Goal: Use online tool/utility: Utilize a website feature to perform a specific function

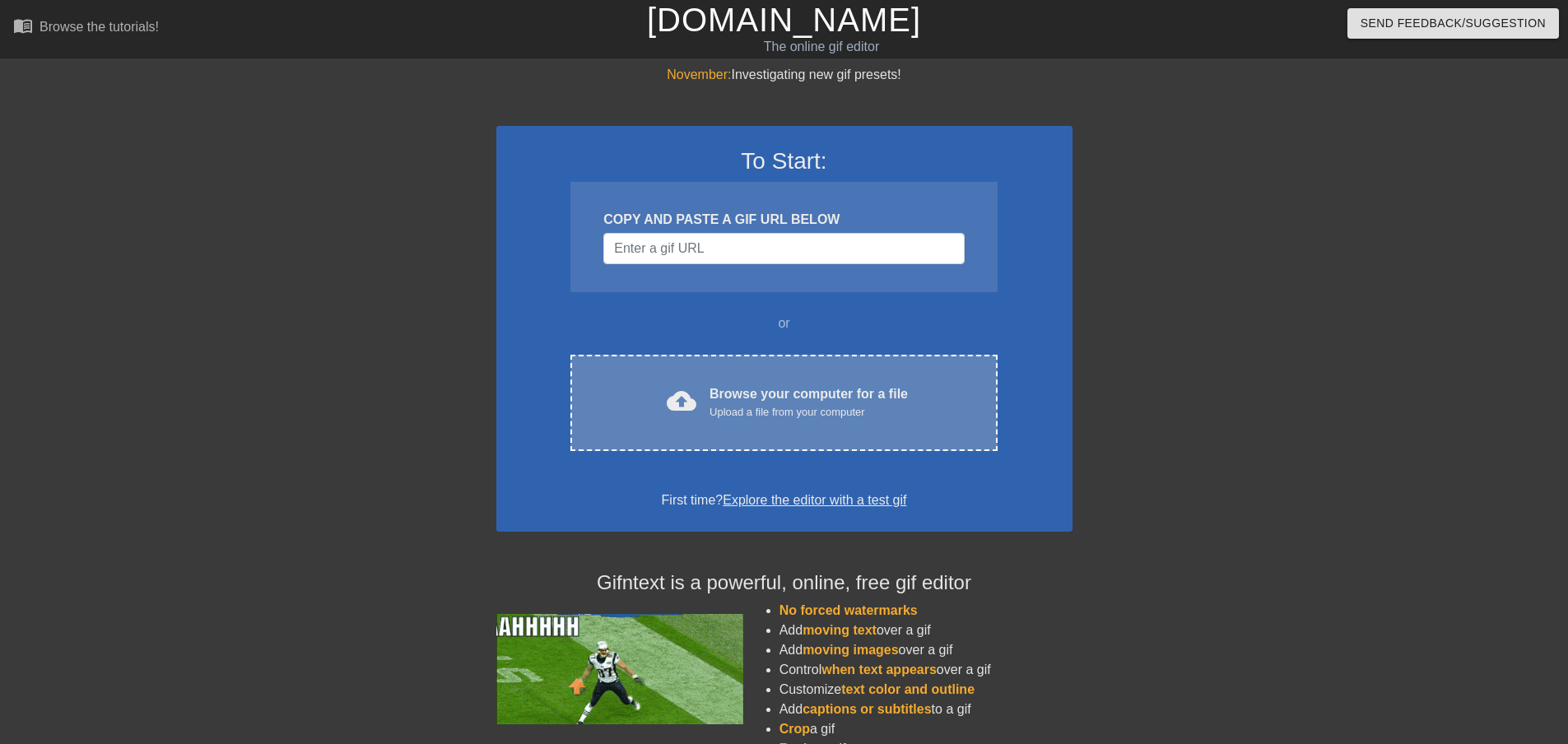
click at [780, 418] on div "Upload a file from your computer" at bounding box center [809, 412] width 198 height 17
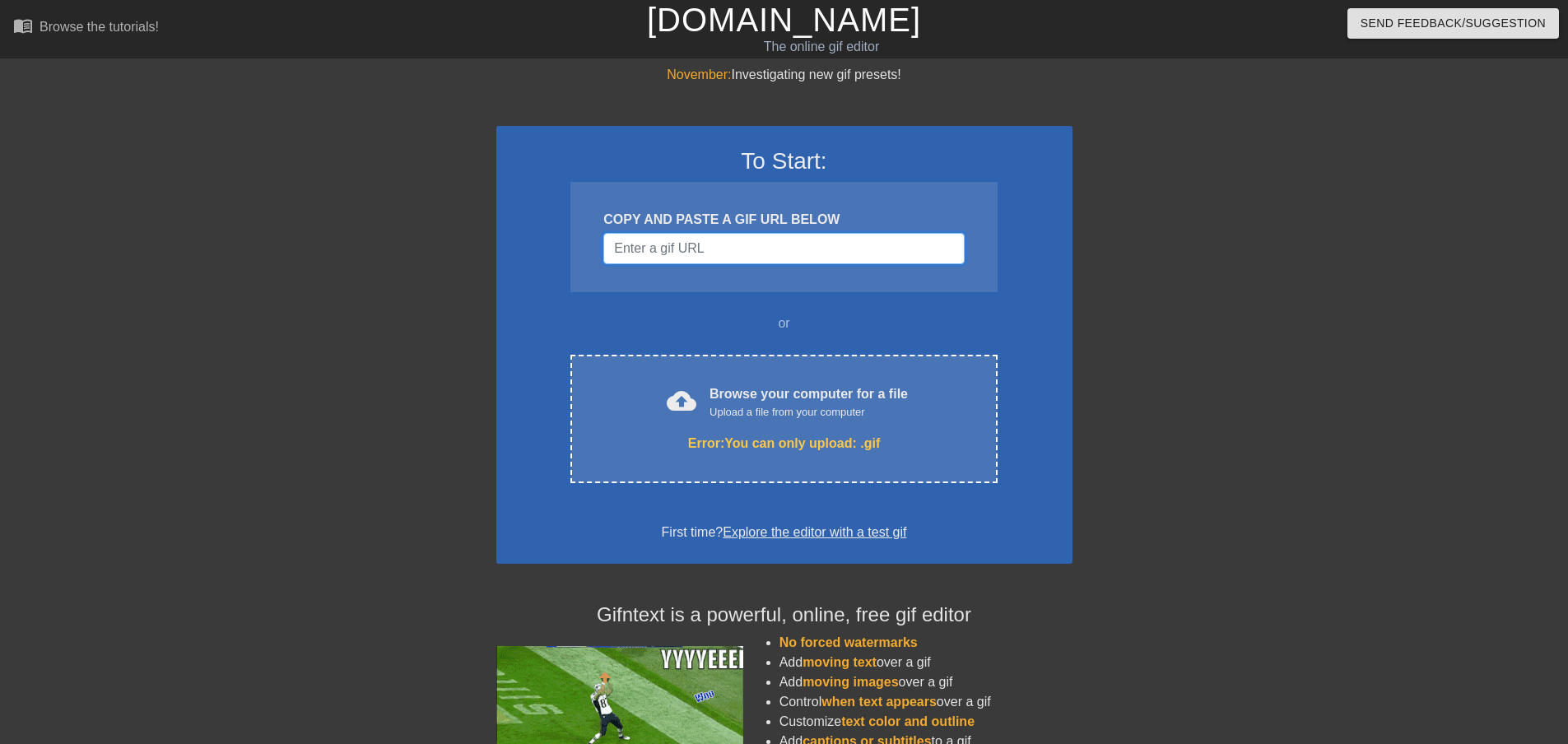
click at [700, 246] on input "Username" at bounding box center [783, 248] width 360 height 32
paste input "[URL][DOMAIN_NAME]"
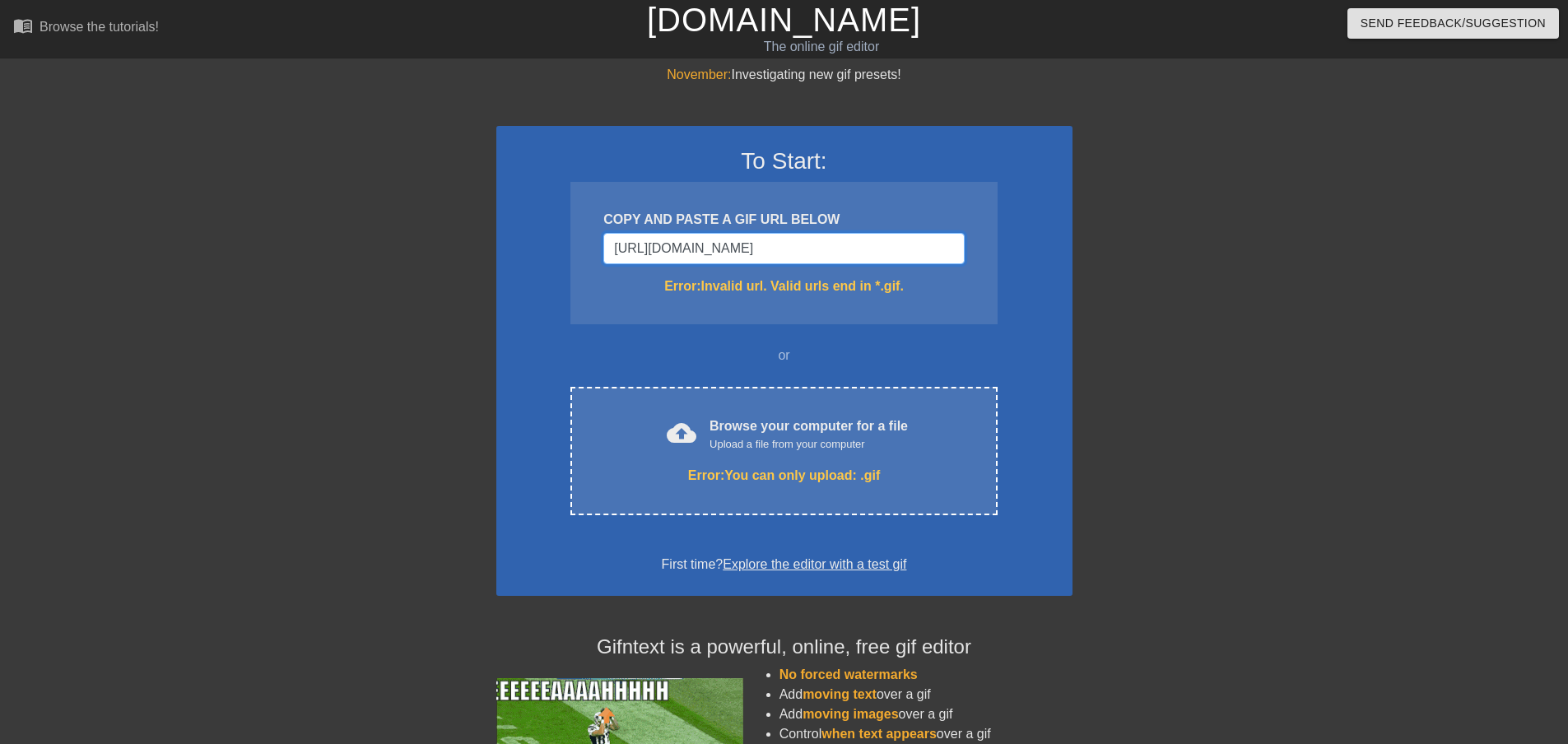
type input "[URL][DOMAIN_NAME]"
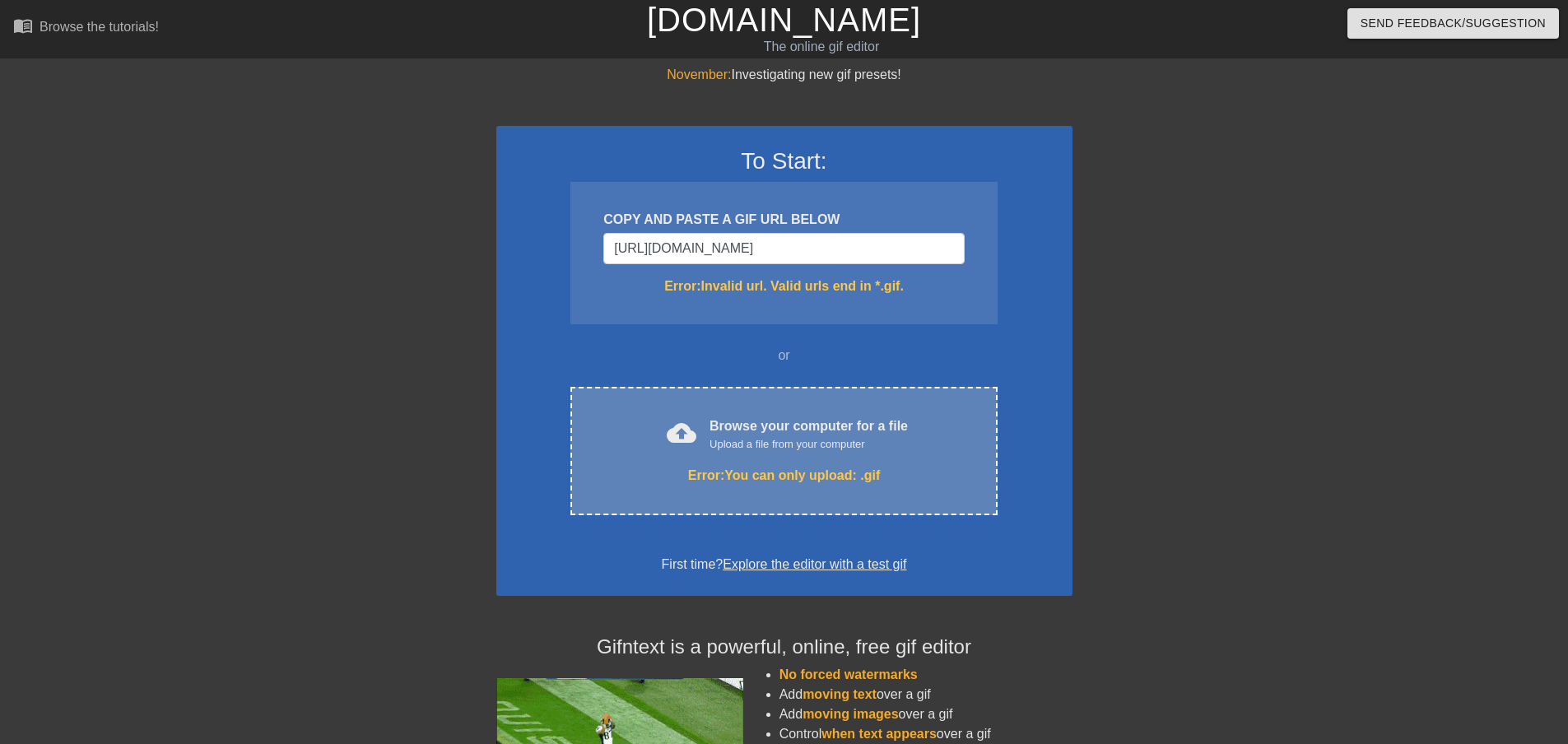
click at [792, 458] on div "cloud_upload Browse your computer for a file Upload a file from your computer E…" at bounding box center [783, 450] width 426 height 129
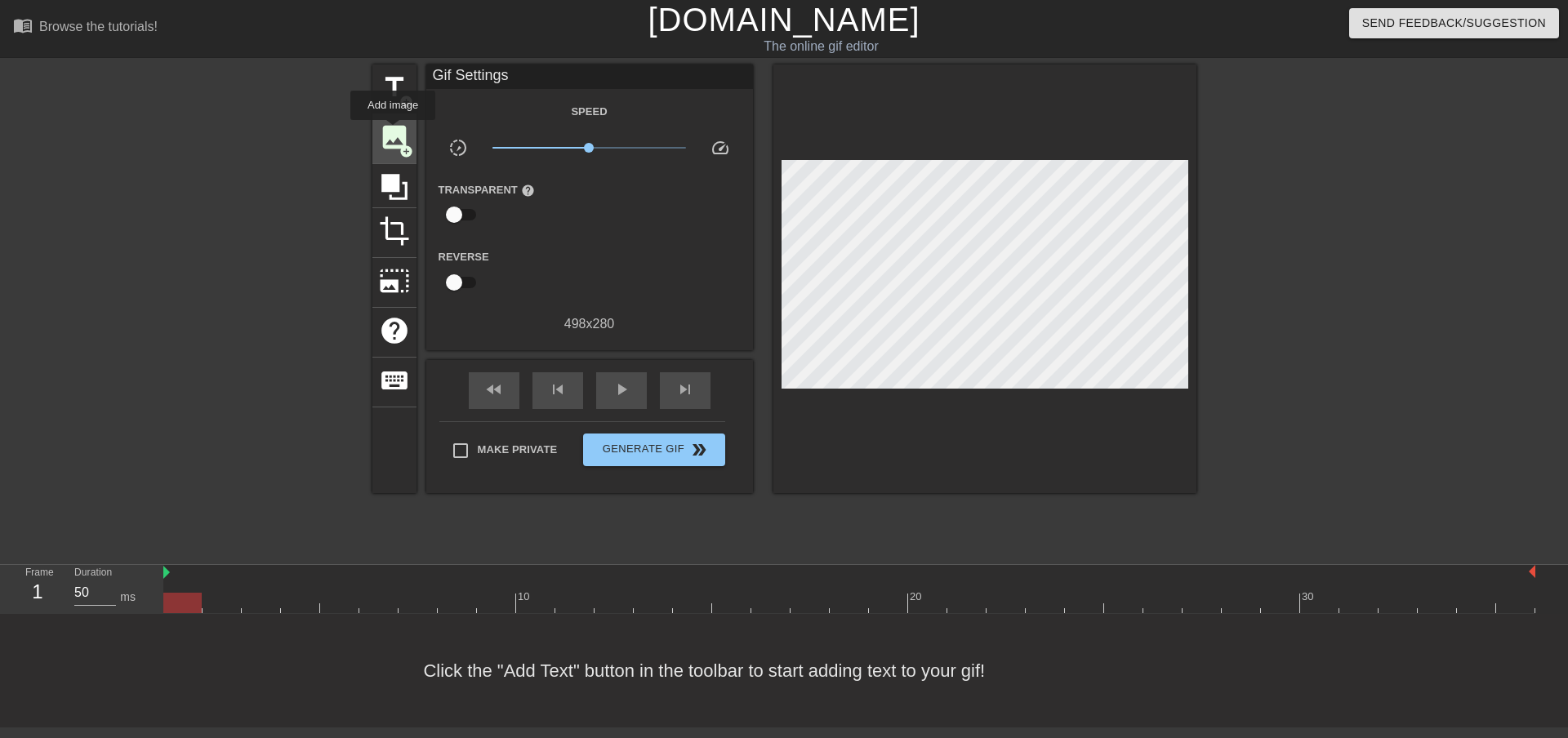
click at [393, 131] on span "image" at bounding box center [395, 137] width 31 height 31
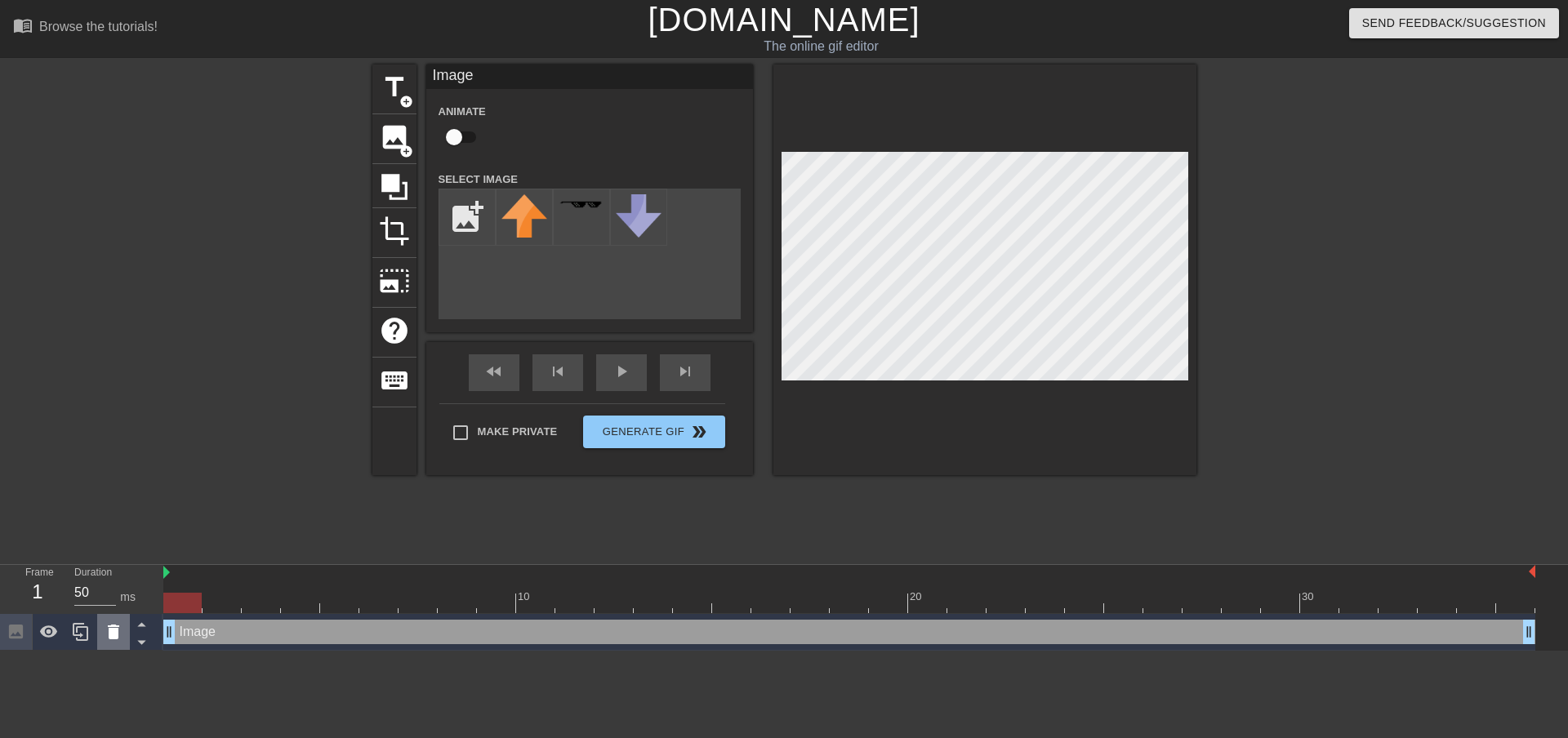
click at [121, 638] on icon at bounding box center [113, 631] width 19 height 19
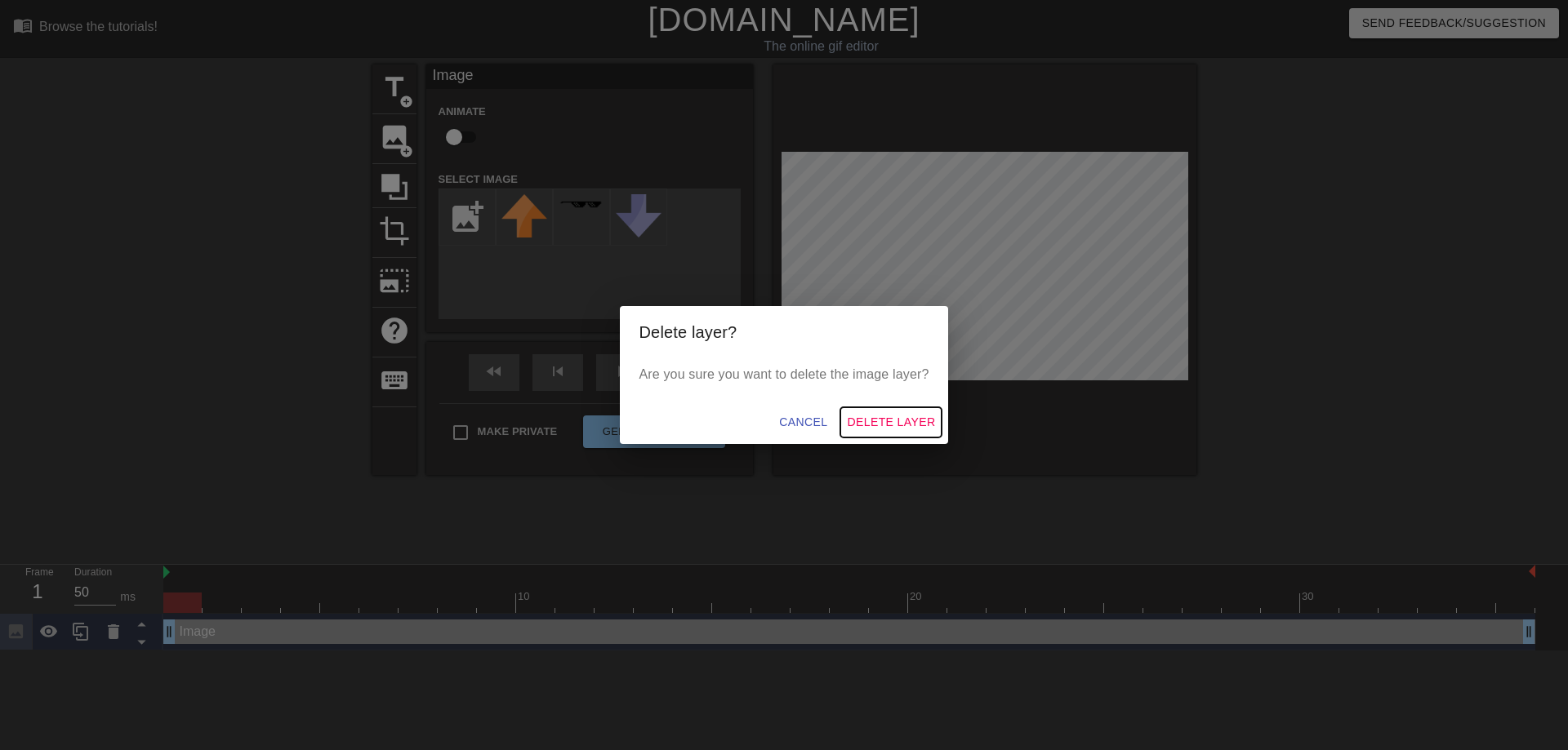
click at [896, 419] on span "Delete Layer" at bounding box center [891, 422] width 88 height 20
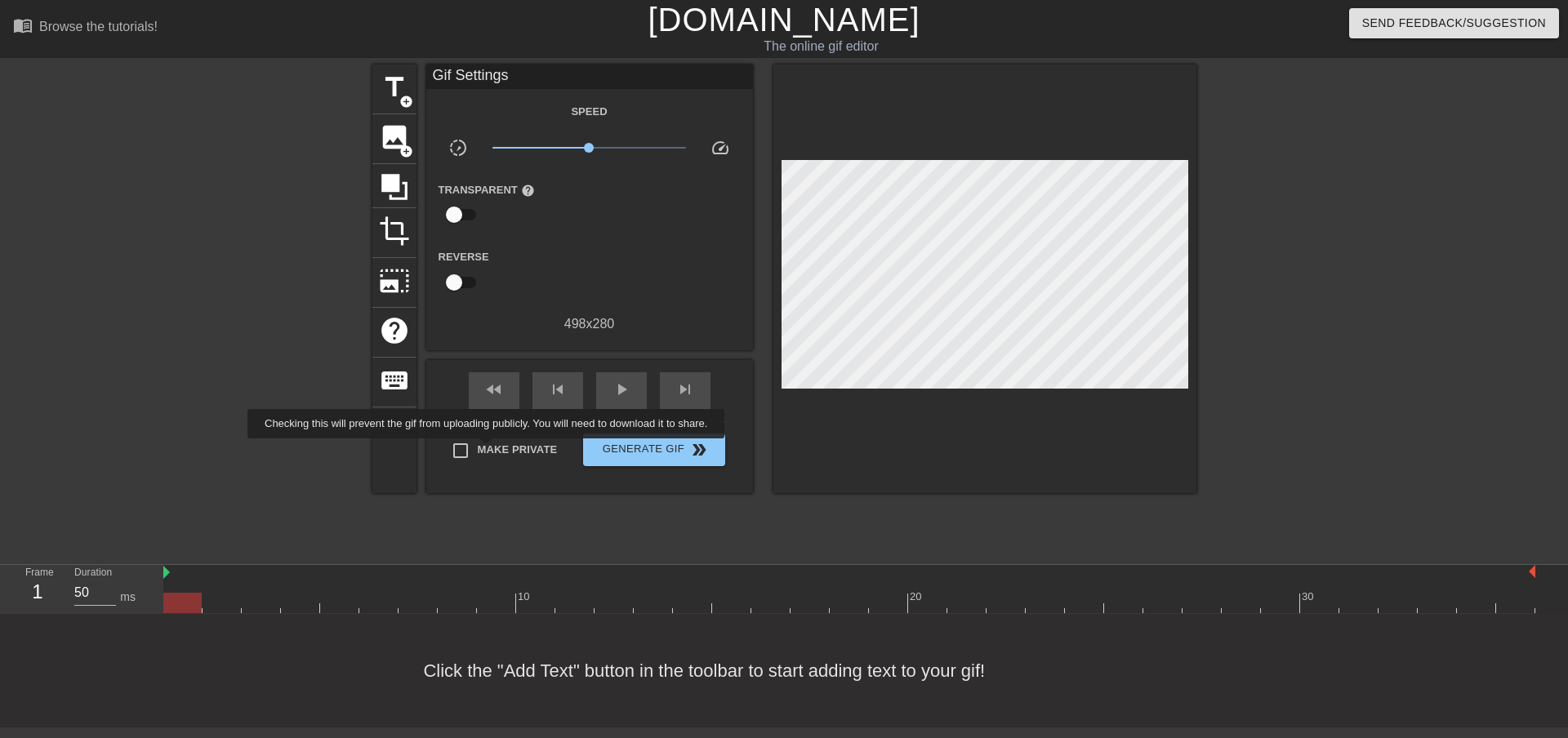
click at [489, 449] on span "Make Private" at bounding box center [518, 449] width 80 height 17
click at [478, 449] on input "Make Private" at bounding box center [460, 450] width 34 height 34
checkbox input "true"
click at [407, 145] on span "add_circle" at bounding box center [406, 151] width 14 height 14
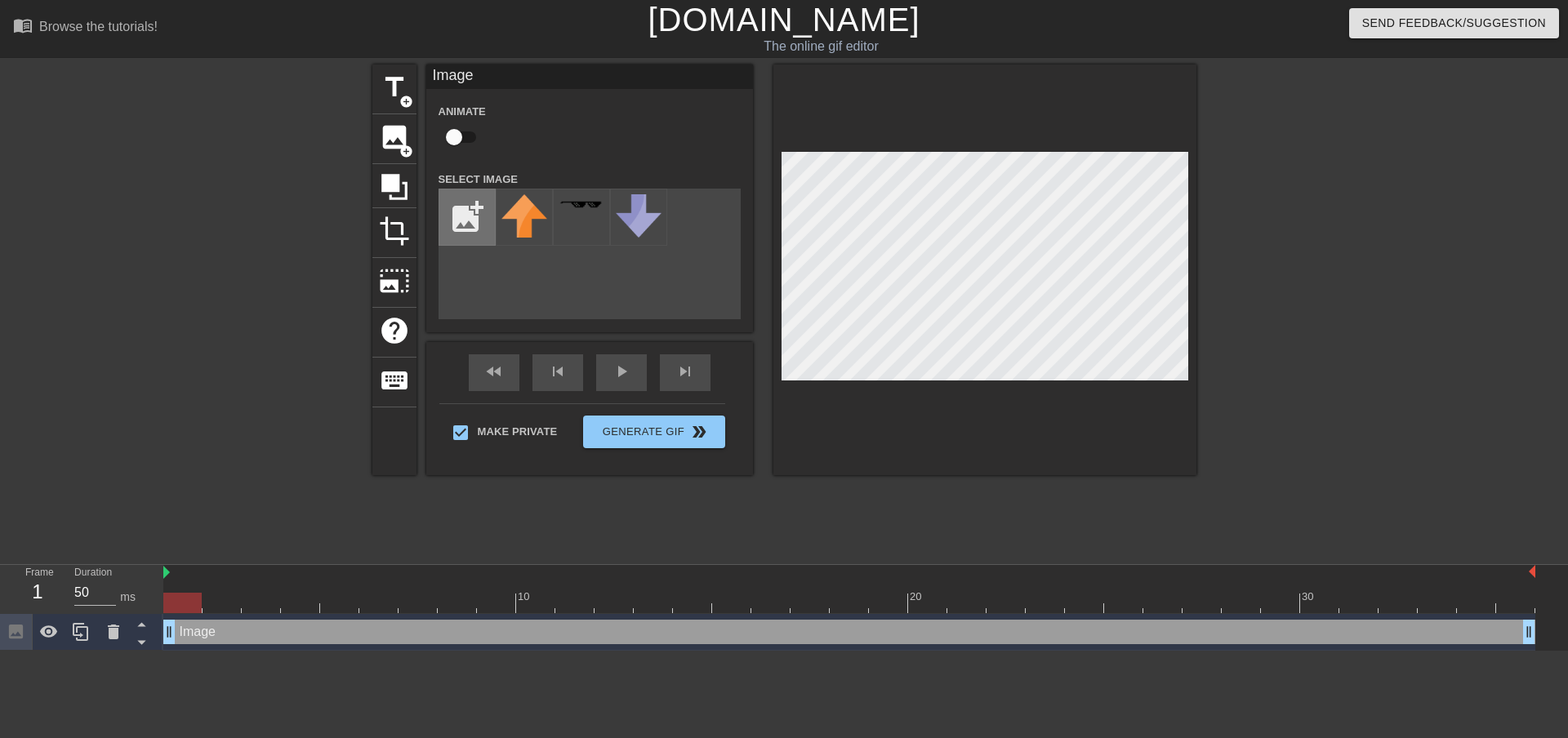
click at [470, 217] on input "file" at bounding box center [467, 217] width 55 height 55
type input "C:\fakepath\will-of-the-emperor.webp"
click at [526, 215] on img at bounding box center [524, 212] width 46 height 38
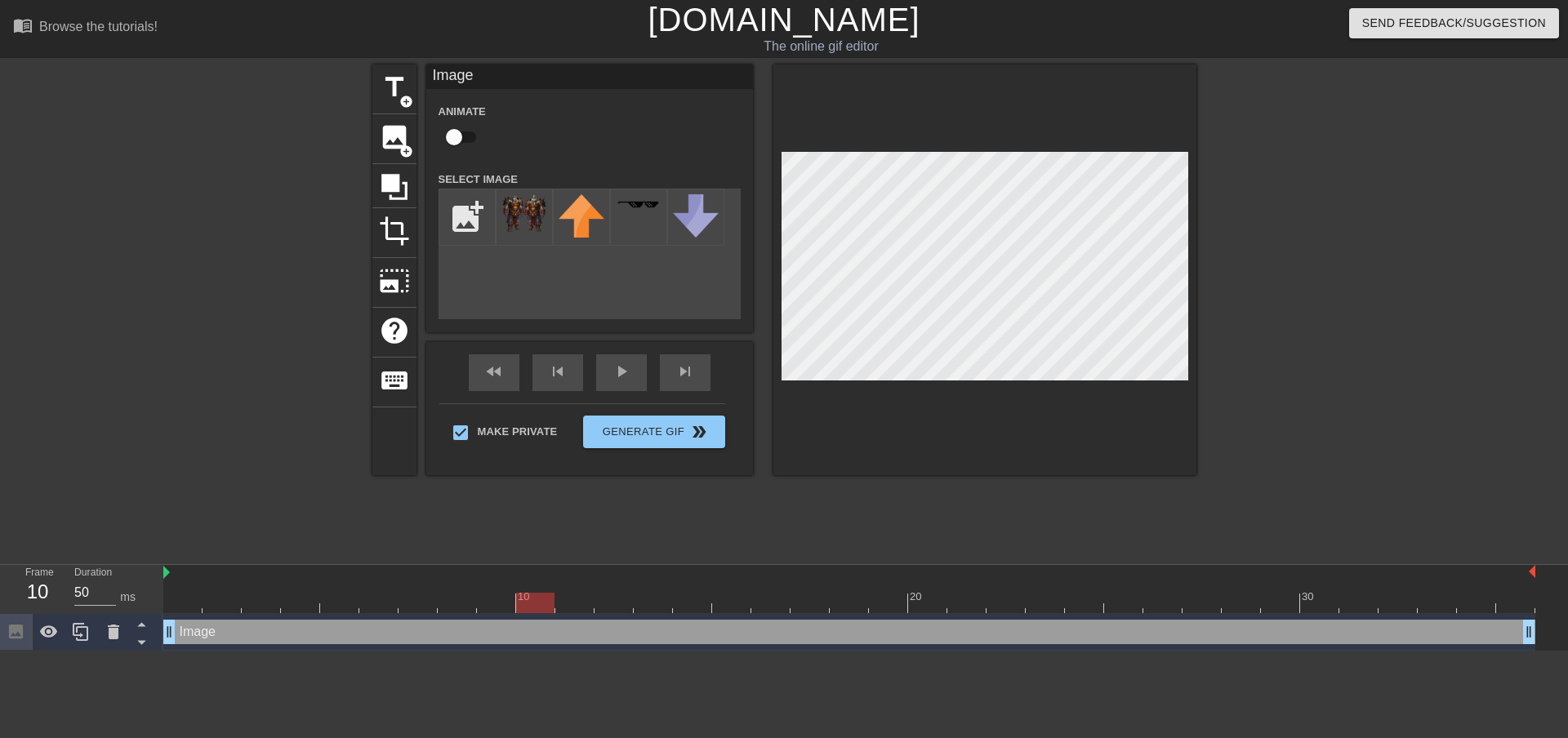
click at [456, 138] on input "checkbox" at bounding box center [453, 137] width 93 height 31
checkbox input "true"
click at [396, 96] on span "title" at bounding box center [395, 87] width 31 height 31
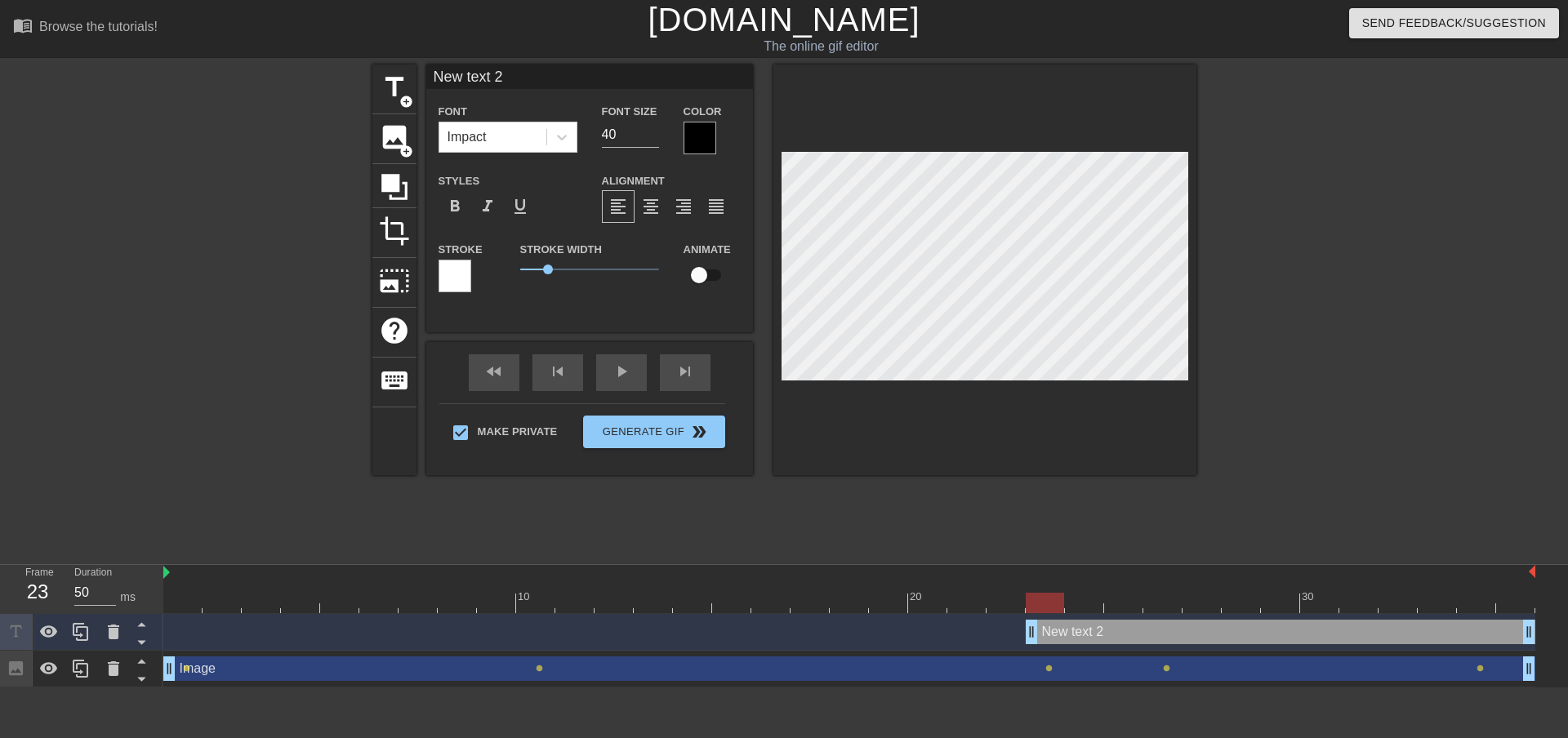
scroll to position [3, 4]
type input "H"
type textarea "H"
type input "Ho"
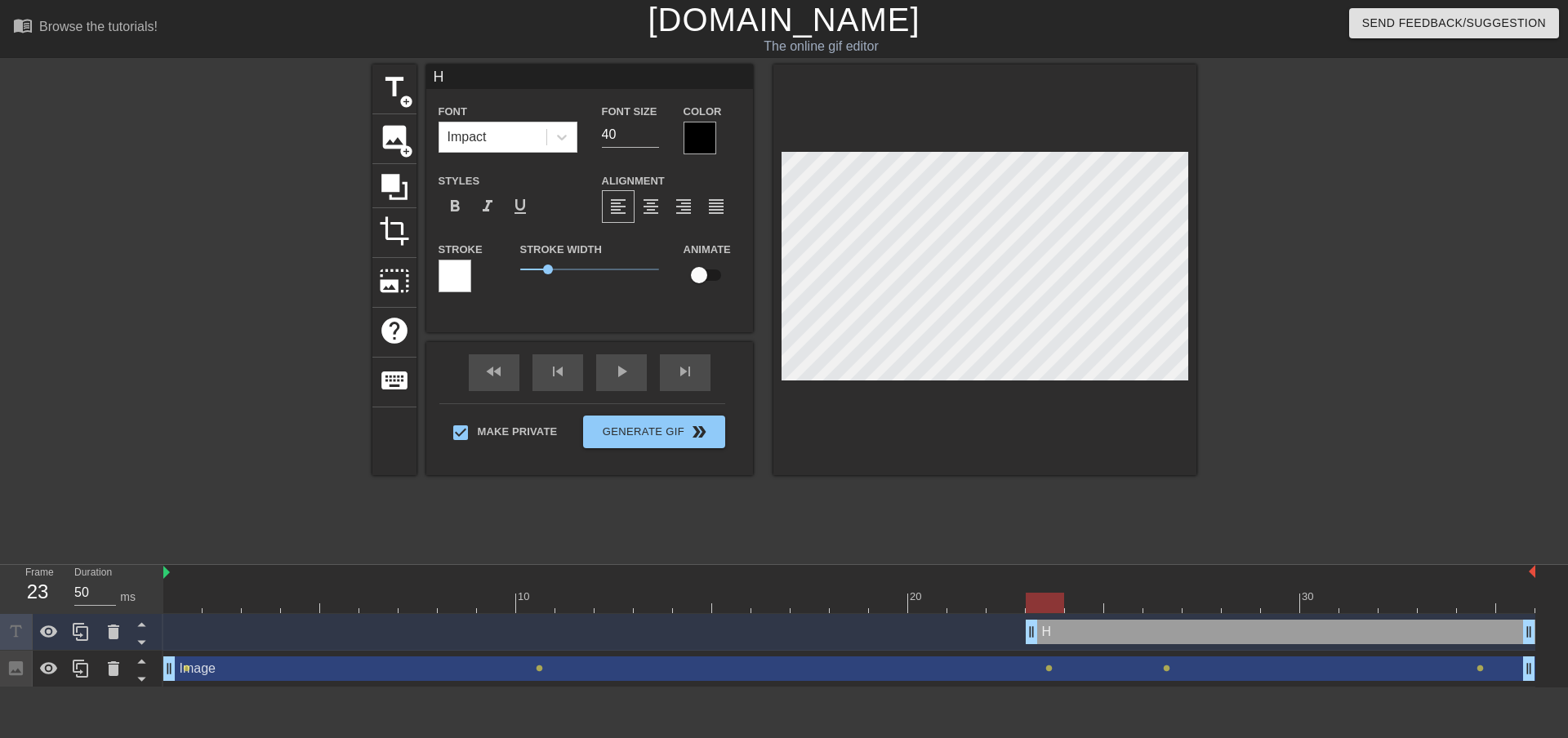
type textarea "Ho"
type input "Hot"
type textarea "Hot"
type input "Hot"
type textarea "Hot"
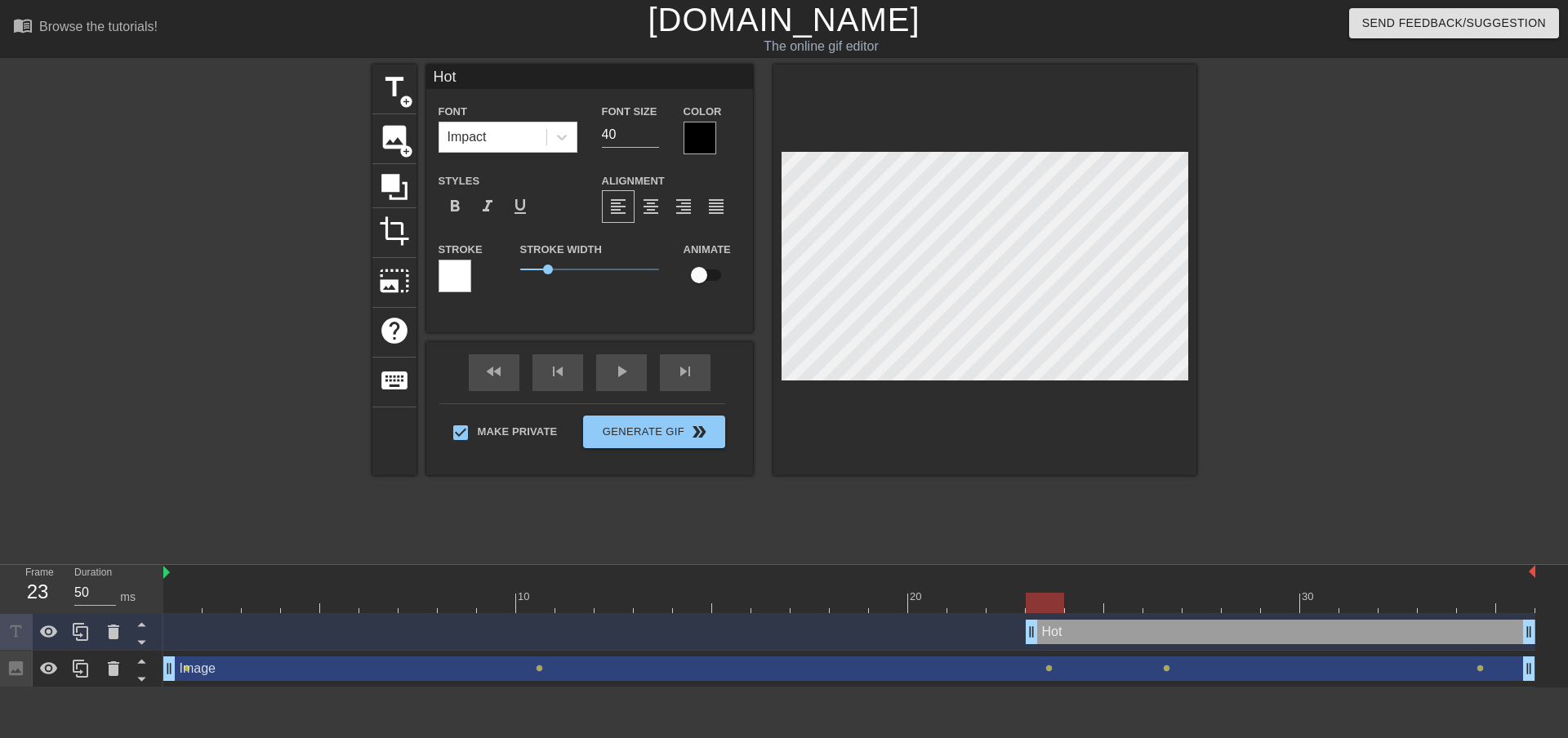
type input "Hot T"
type textarea "Hot T"
type input "Hot Tu"
type textarea "Hot Tu"
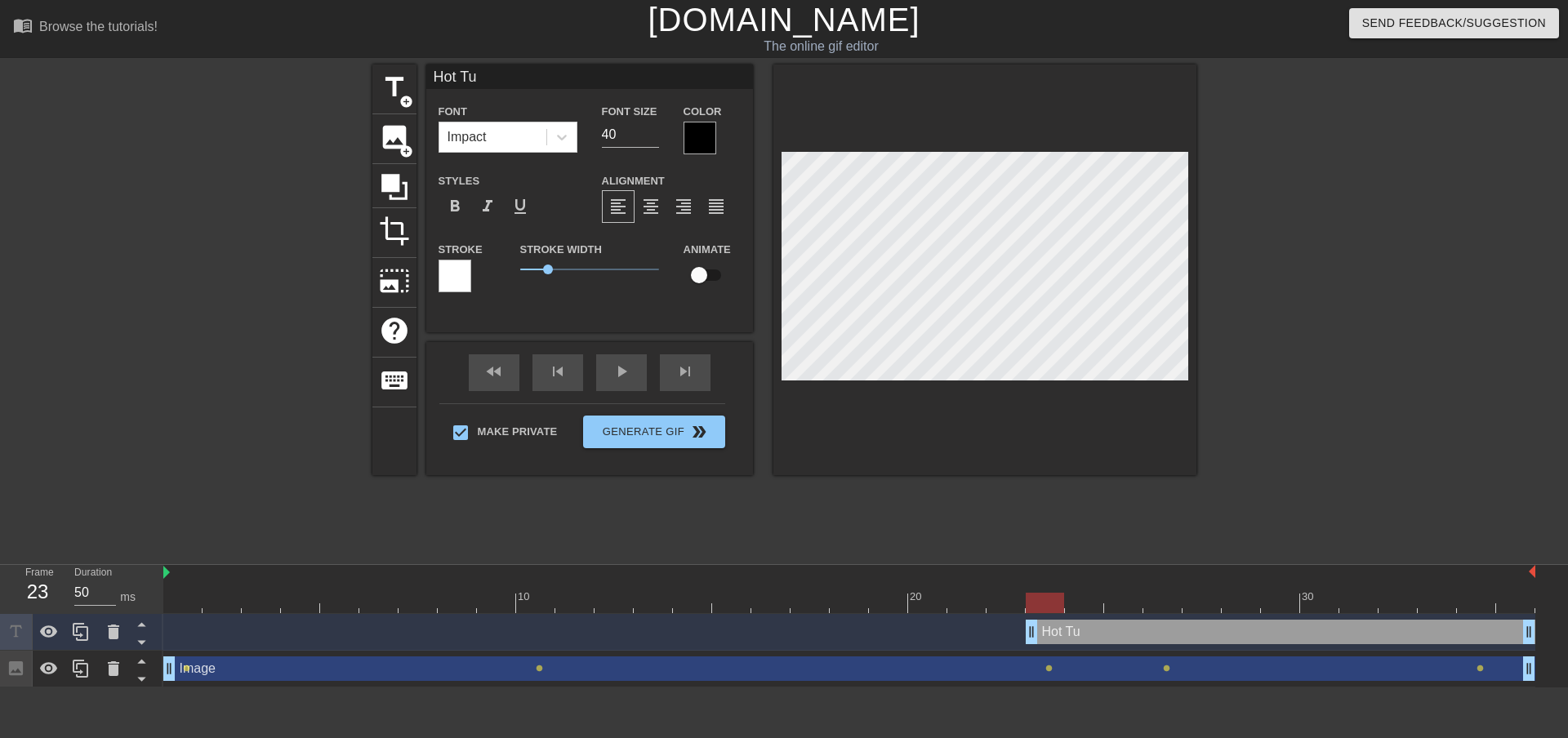
type input "Hot Tub"
type textarea "Hot Tub"
type input "Hot Tub"
type textarea "Hot Tub"
type input "Hot Tub M"
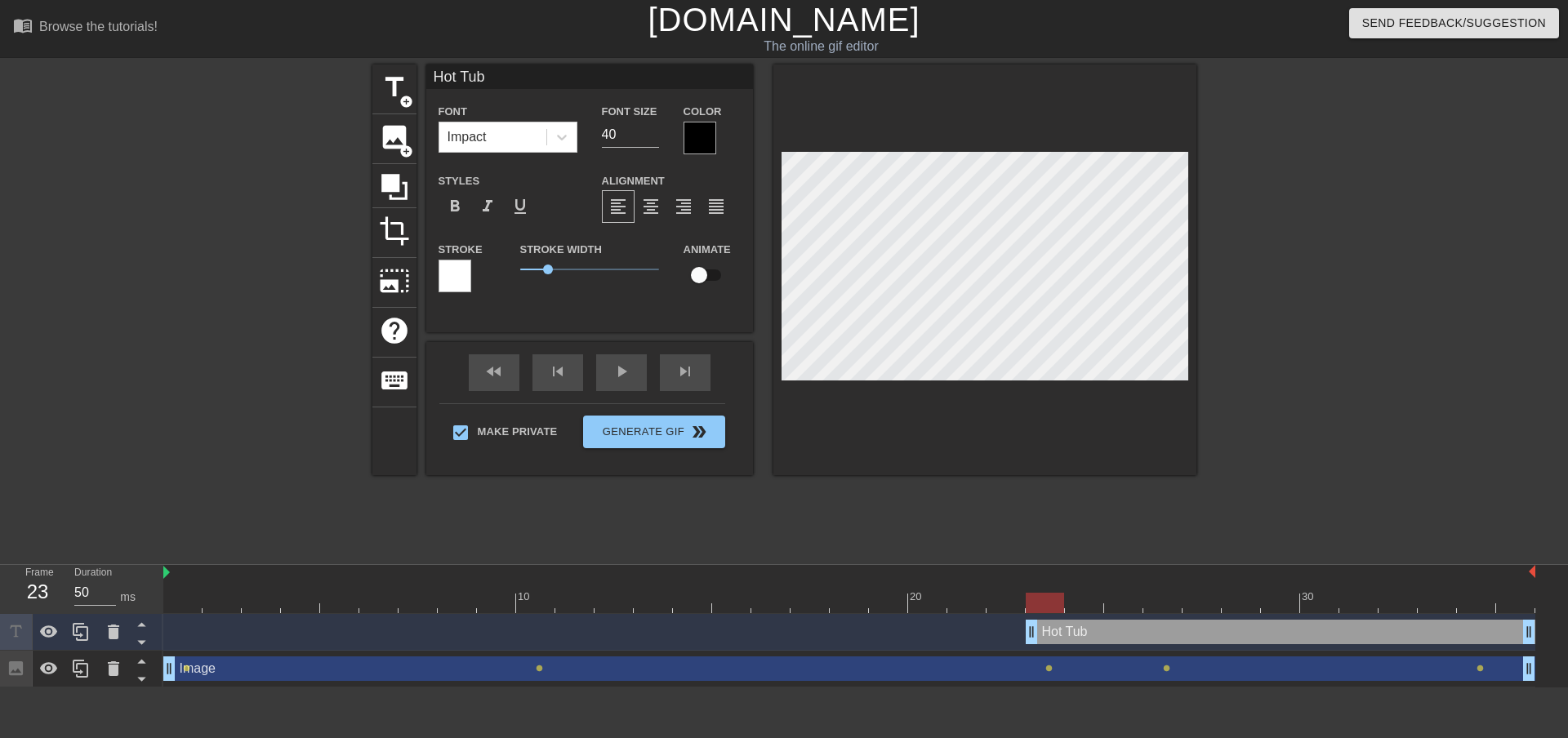
type textarea "Hot Tub M"
type input "Hot Tub MS"
type textarea "Hot Tub MS"
type input "Hot Tub MSV"
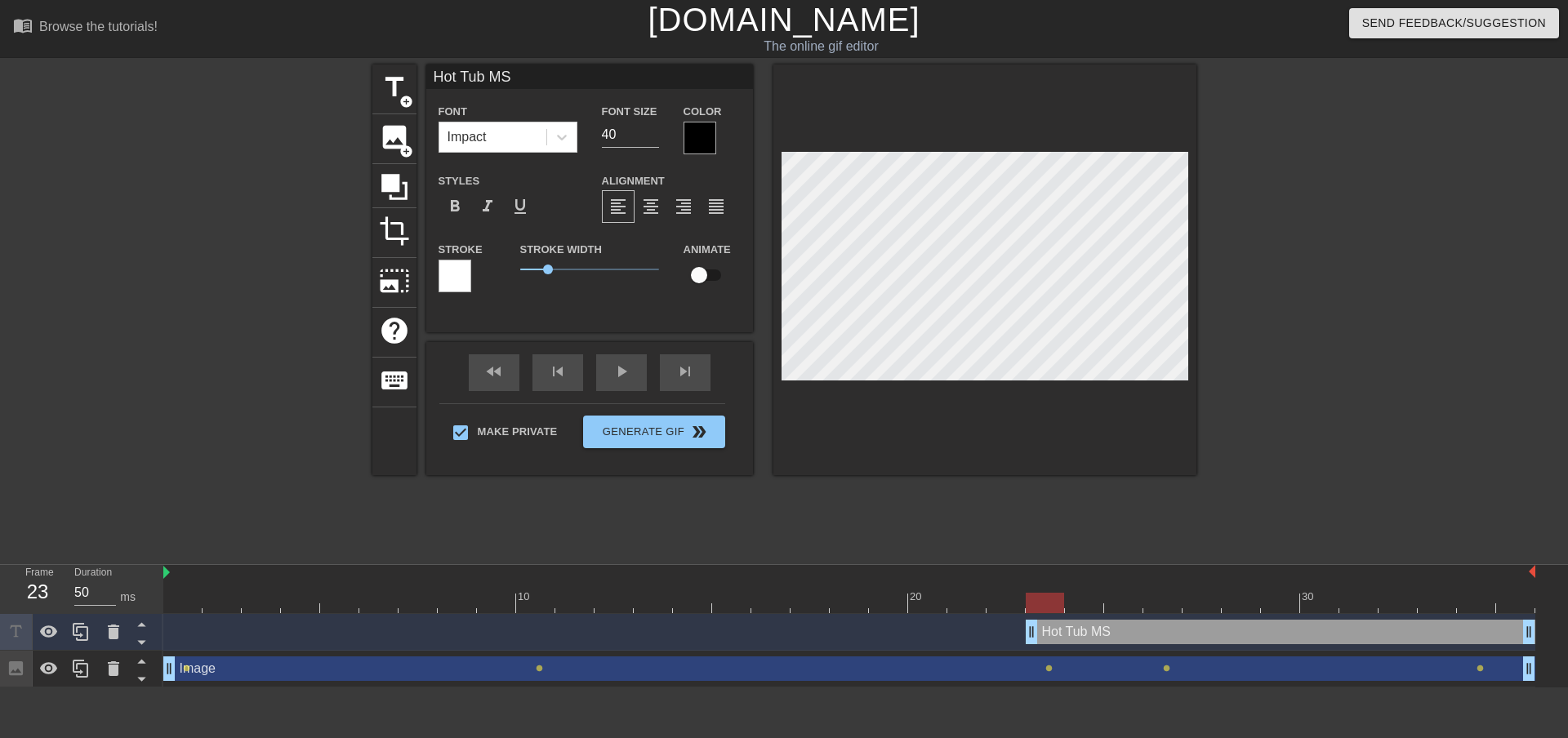
type textarea "Hot Tub MSV"
type input "Hot Tub MSV"
type textarea "Hot Tub MSV"
type input "Hot Tub MSV M"
type textarea "Hot Tub MSV M"
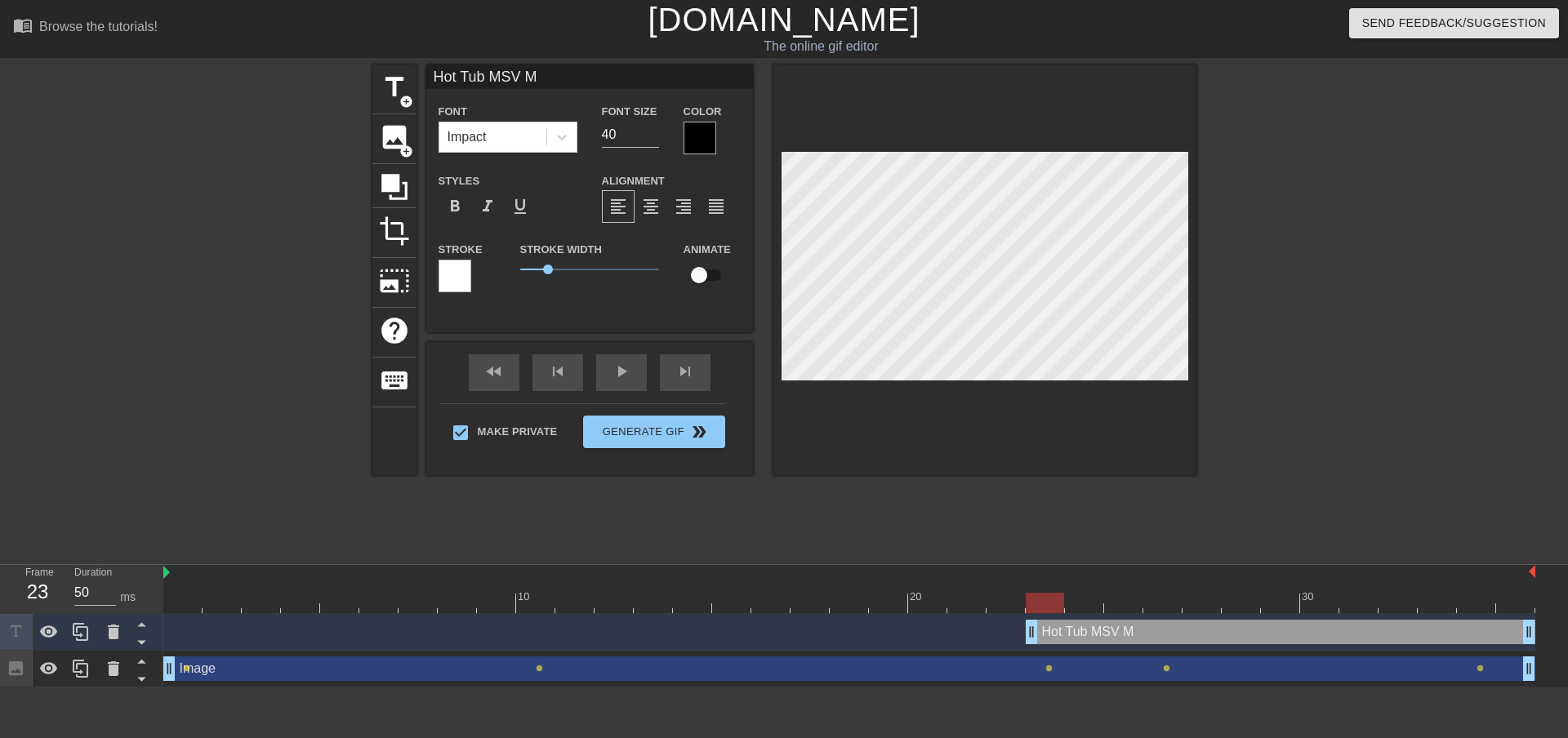
type input "Hot Tub MSV [PERSON_NAME]"
type textarea "Hot Tub MSV [PERSON_NAME]"
type input "Hot Tub MSV Mac"
type textarea "Hot Tub MSV Mac"
type input "Hot Tub MSV [PERSON_NAME]"
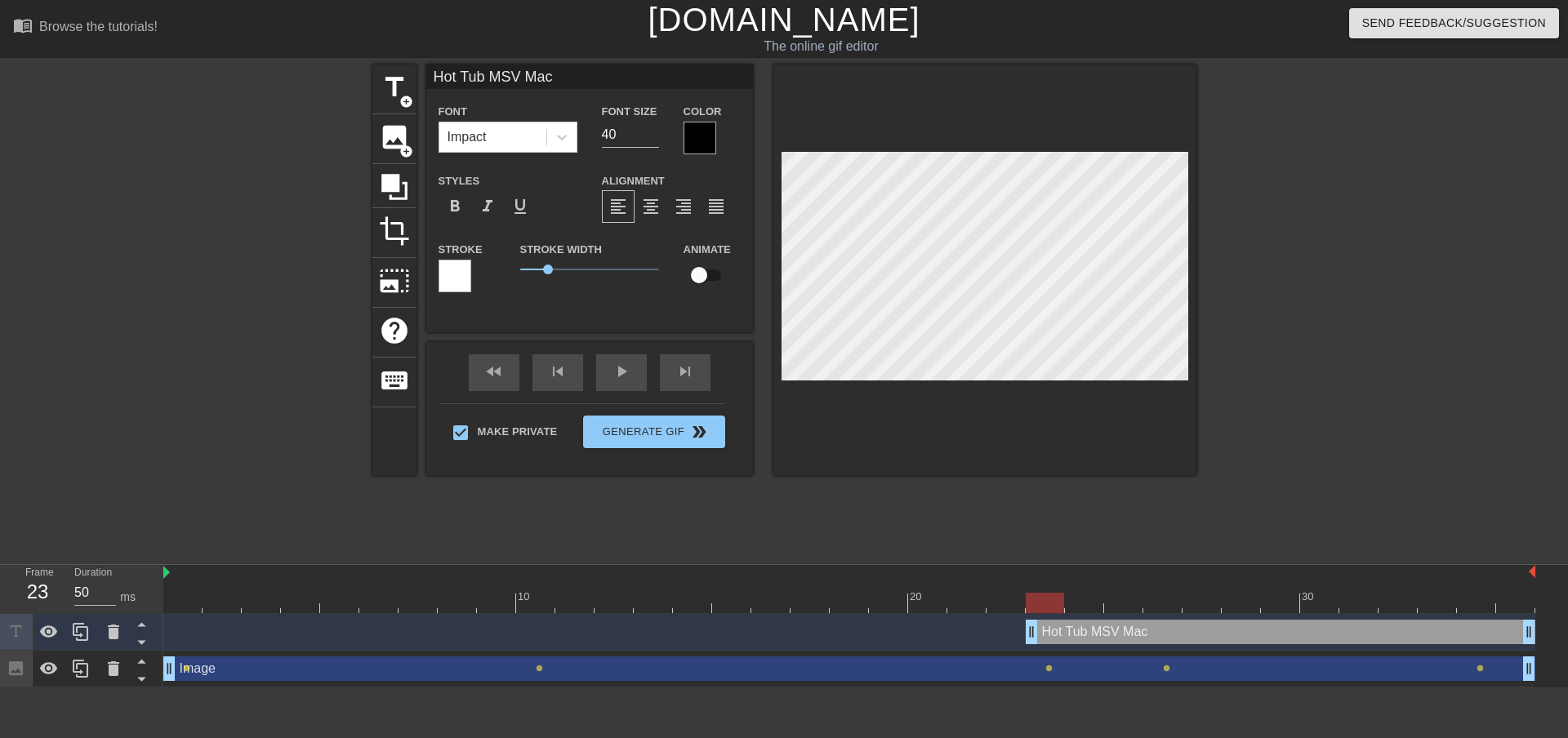
type textarea "Hot Tub MSV [PERSON_NAME]"
type input "Hot Tub MSV Machi"
type textarea "Hot Tub MSV Machi"
type input "Hot Tub MSV Machin"
type textarea "Hot Tub MSV Machin"
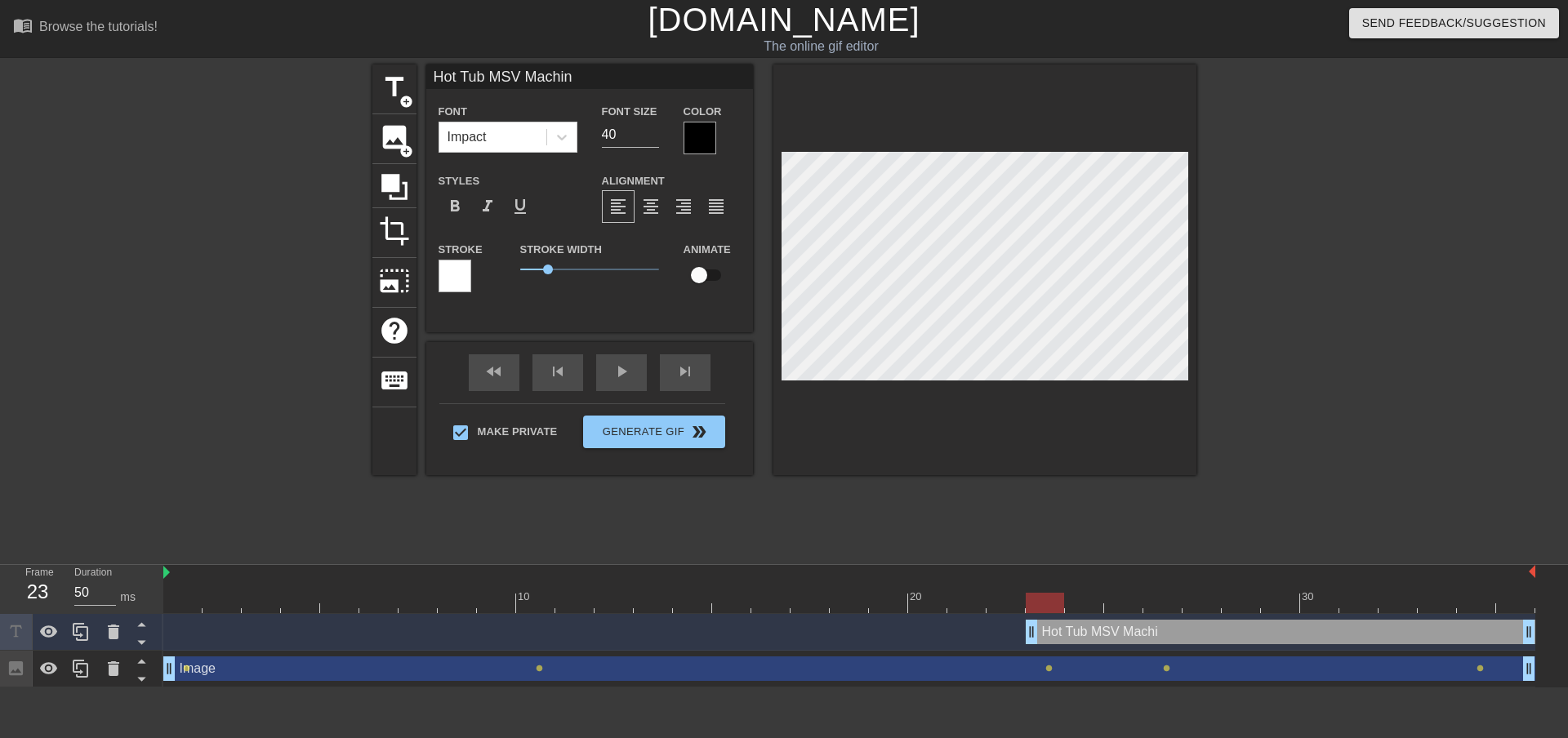
scroll to position [3, 8]
type input "Hot Tub MSV Machine"
type textarea "Hot Tub MSV Machine"
click at [618, 131] on input "40" at bounding box center [631, 134] width 57 height 26
click at [651, 141] on input "39" at bounding box center [631, 134] width 57 height 26
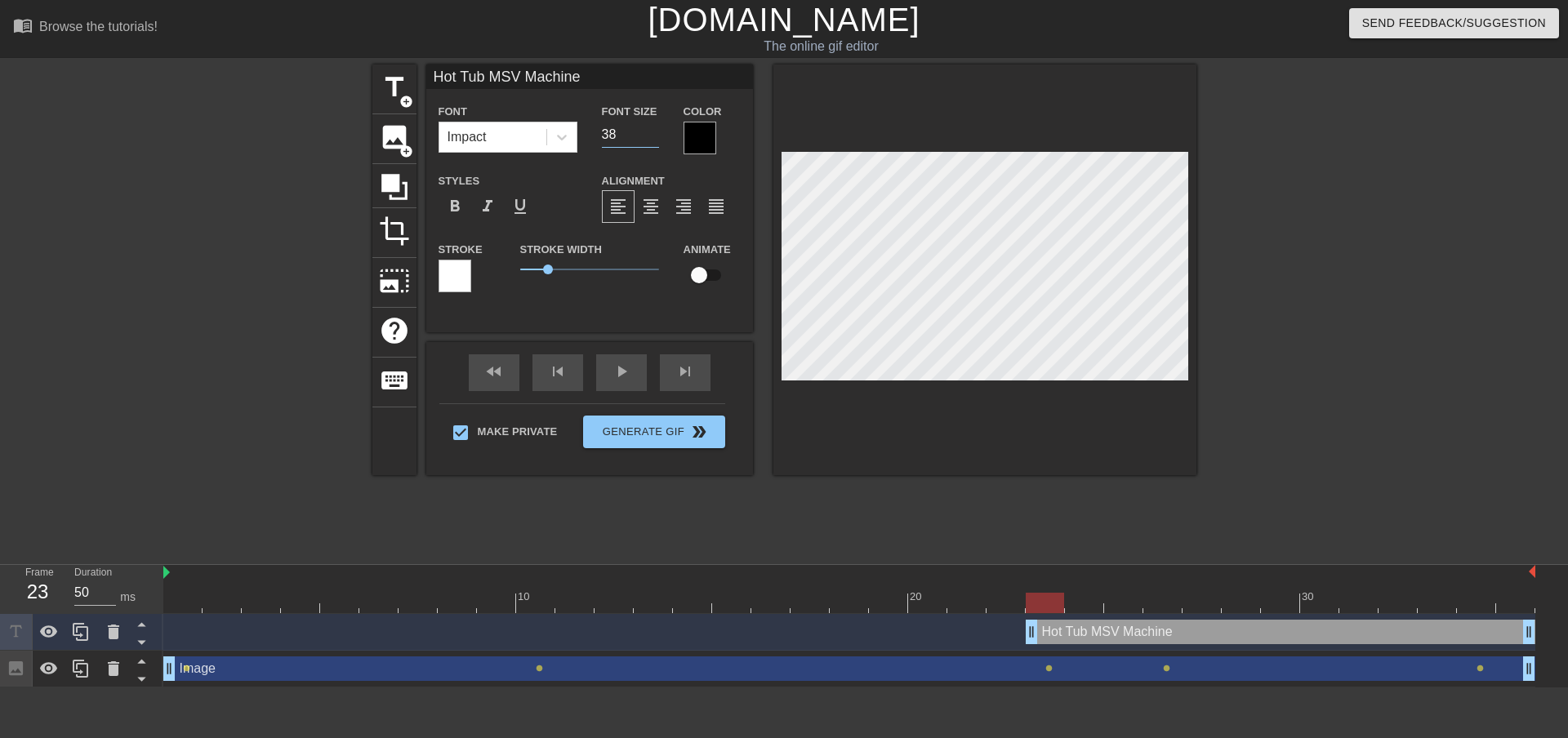
click at [651, 141] on input "38" at bounding box center [631, 134] width 57 height 26
click at [651, 141] on input "37" at bounding box center [631, 134] width 57 height 26
click at [651, 141] on input "36" at bounding box center [631, 134] width 57 height 26
click at [651, 141] on input "35" at bounding box center [631, 134] width 57 height 26
click at [651, 141] on input "34" at bounding box center [631, 134] width 57 height 26
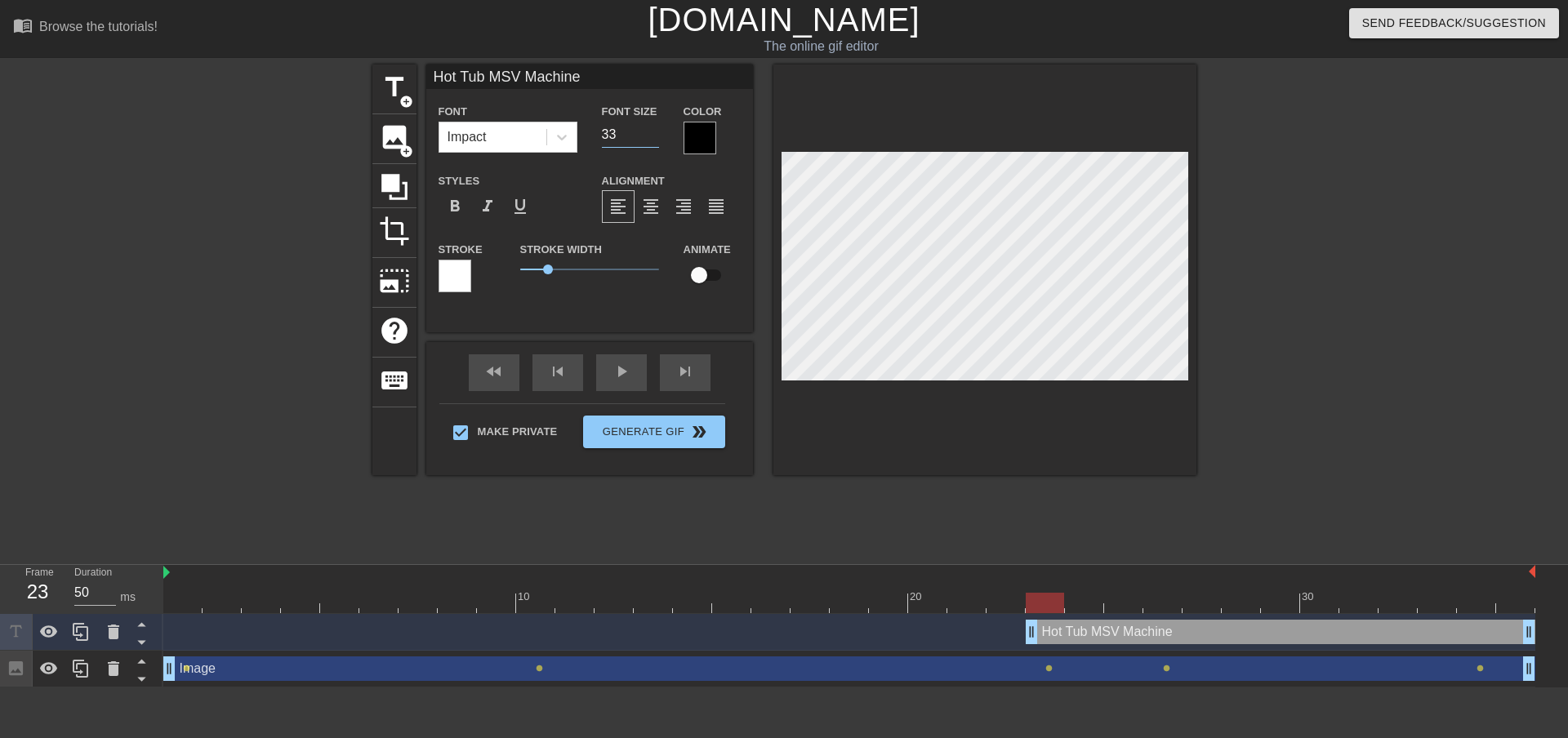
click at [651, 141] on input "33" at bounding box center [631, 134] width 57 height 26
click at [651, 141] on input "32" at bounding box center [631, 134] width 57 height 26
click at [651, 141] on input "31" at bounding box center [631, 134] width 57 height 26
click at [651, 141] on input "30" at bounding box center [631, 134] width 57 height 26
click at [651, 141] on input "29" at bounding box center [631, 134] width 57 height 26
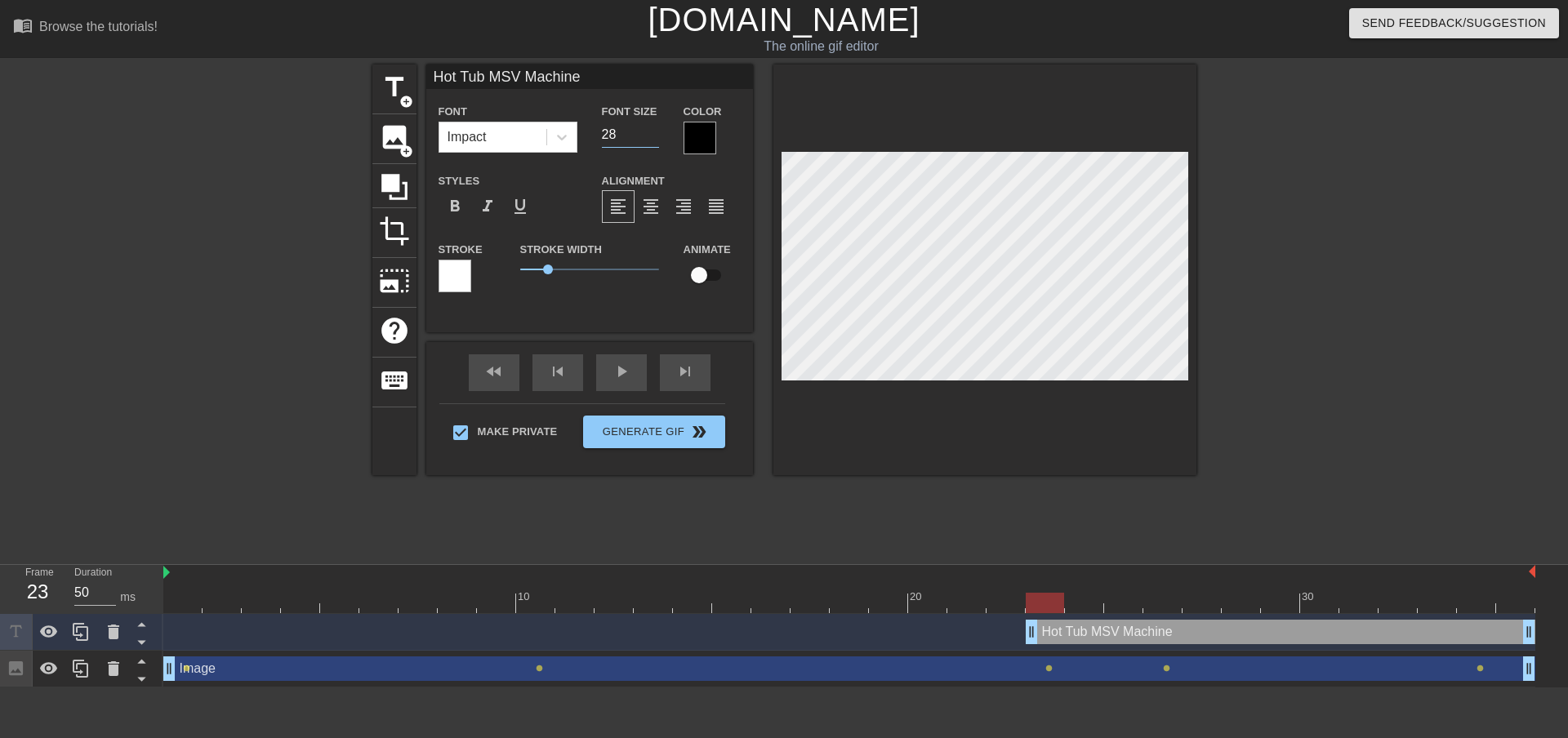
type input "28"
click at [651, 141] on input "28" at bounding box center [631, 134] width 57 height 26
click at [663, 425] on div "Make Private Generate Gif double_arrow" at bounding box center [582, 436] width 286 height 64
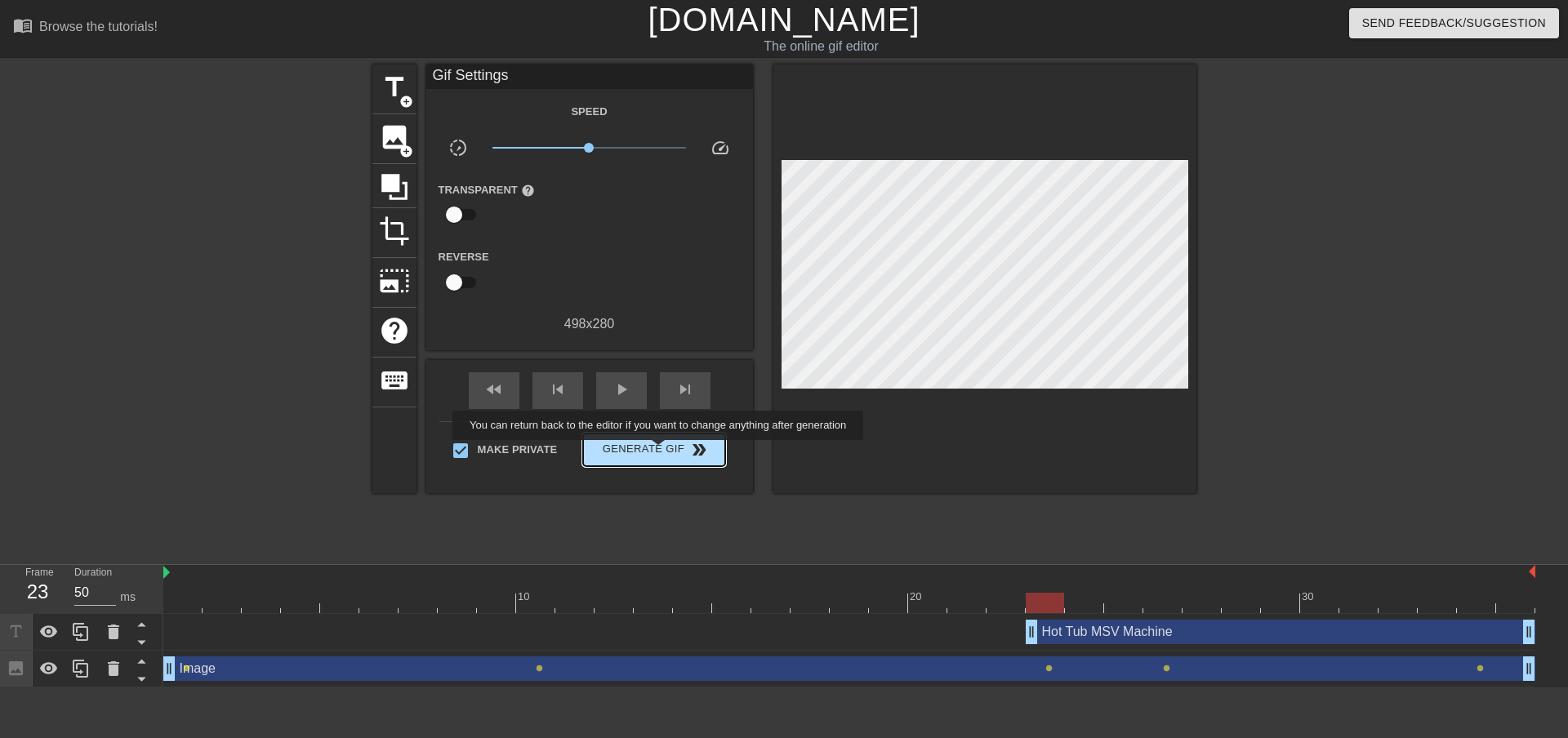
click at [660, 451] on span "Generate Gif double_arrow" at bounding box center [653, 449] width 128 height 19
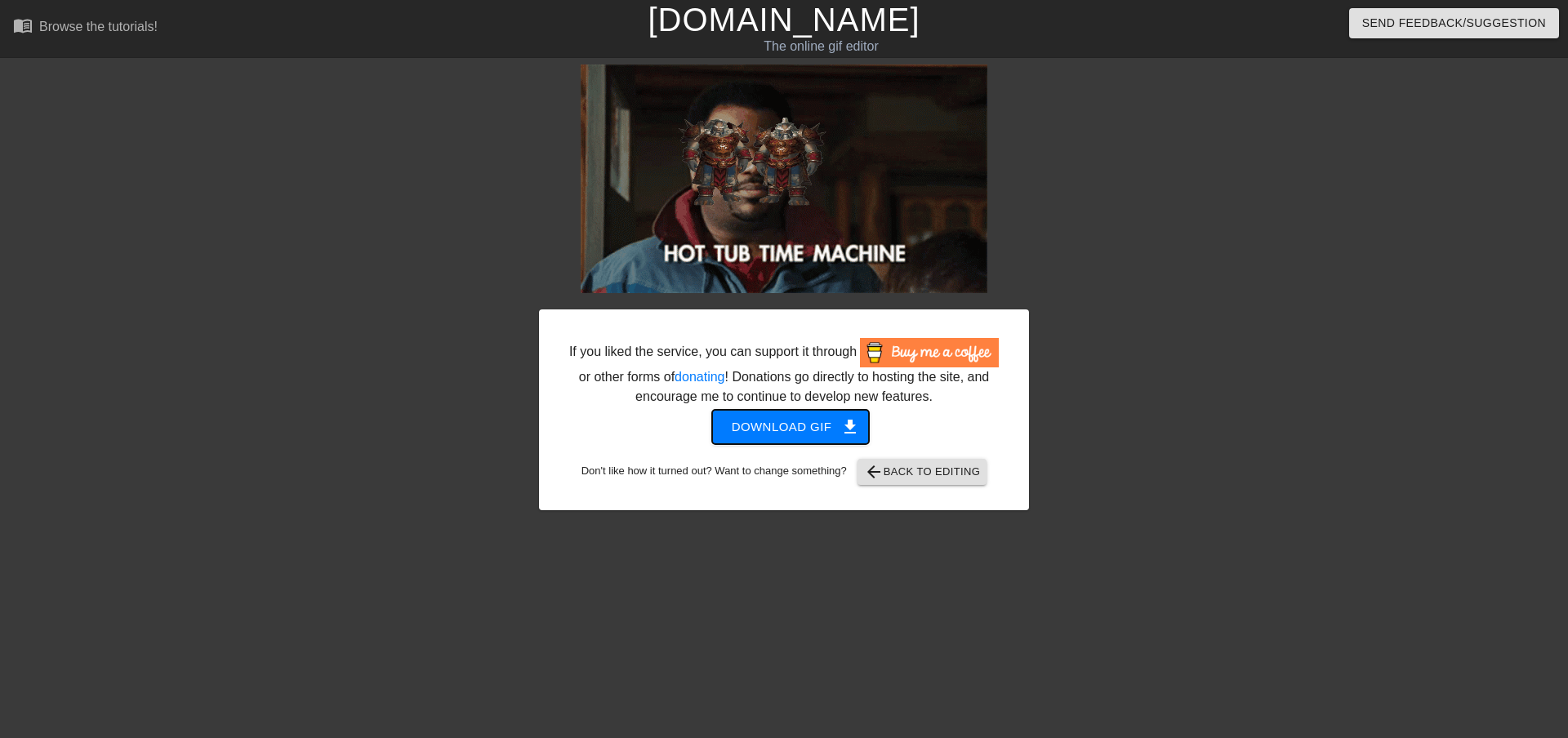
click at [821, 414] on button "Download gif get_app" at bounding box center [790, 426] width 157 height 34
